Goal: Task Accomplishment & Management: Use online tool/utility

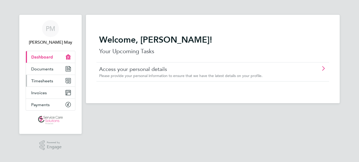
click at [39, 81] on span "Timesheets" at bounding box center [42, 80] width 22 height 5
